Goal: Navigation & Orientation: Find specific page/section

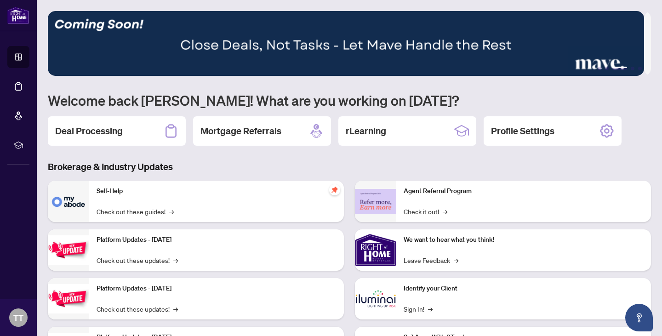
scroll to position [56, 0]
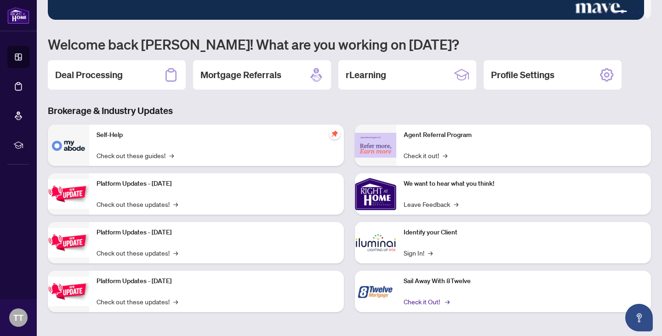
click at [411, 305] on link "Check it Out! →" at bounding box center [426, 301] width 45 height 10
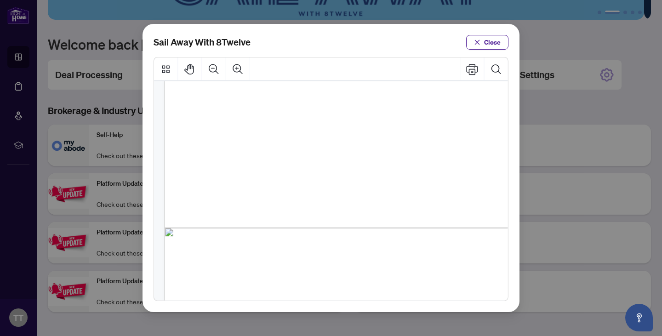
scroll to position [227, 0]
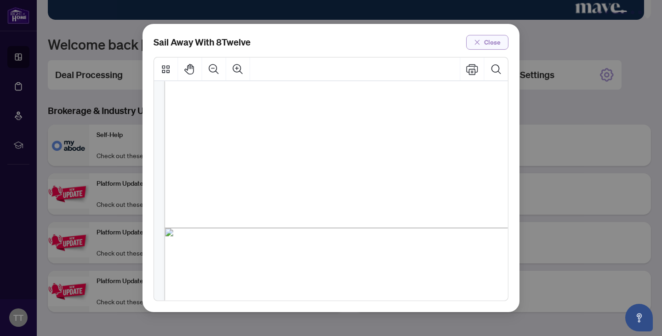
click at [483, 39] on button "Close" at bounding box center [487, 42] width 42 height 15
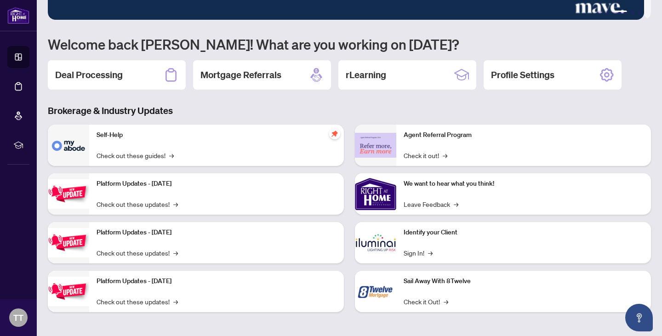
click at [483, 39] on div "Sail Away With 8Twelve Close" at bounding box center [331, 168] width 662 height 336
